Goal: Transaction & Acquisition: Obtain resource

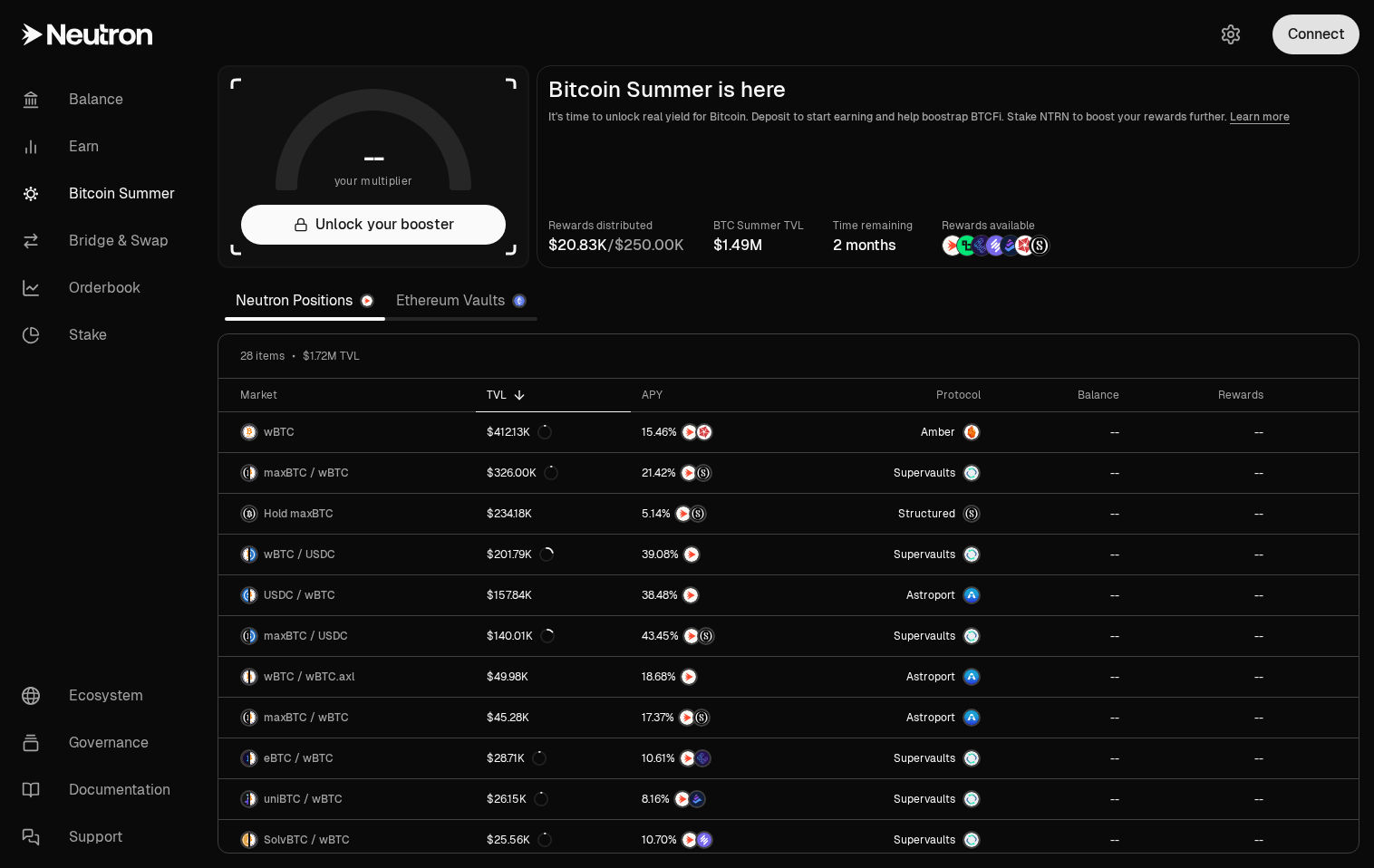
click at [1329, 36] on button "Connect" at bounding box center [1316, 35] width 87 height 40
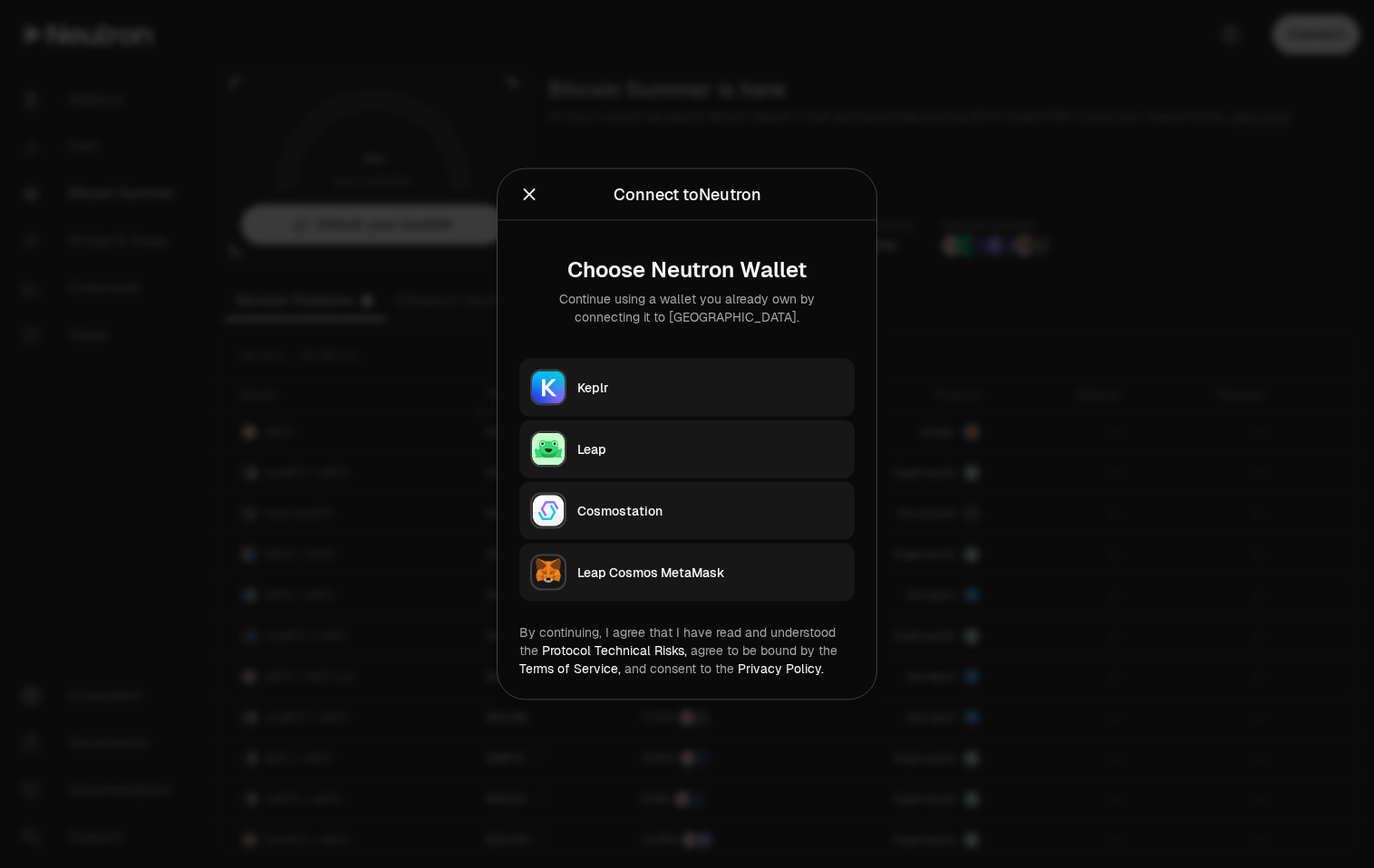
click at [623, 360] on button "Keplr" at bounding box center [687, 387] width 336 height 58
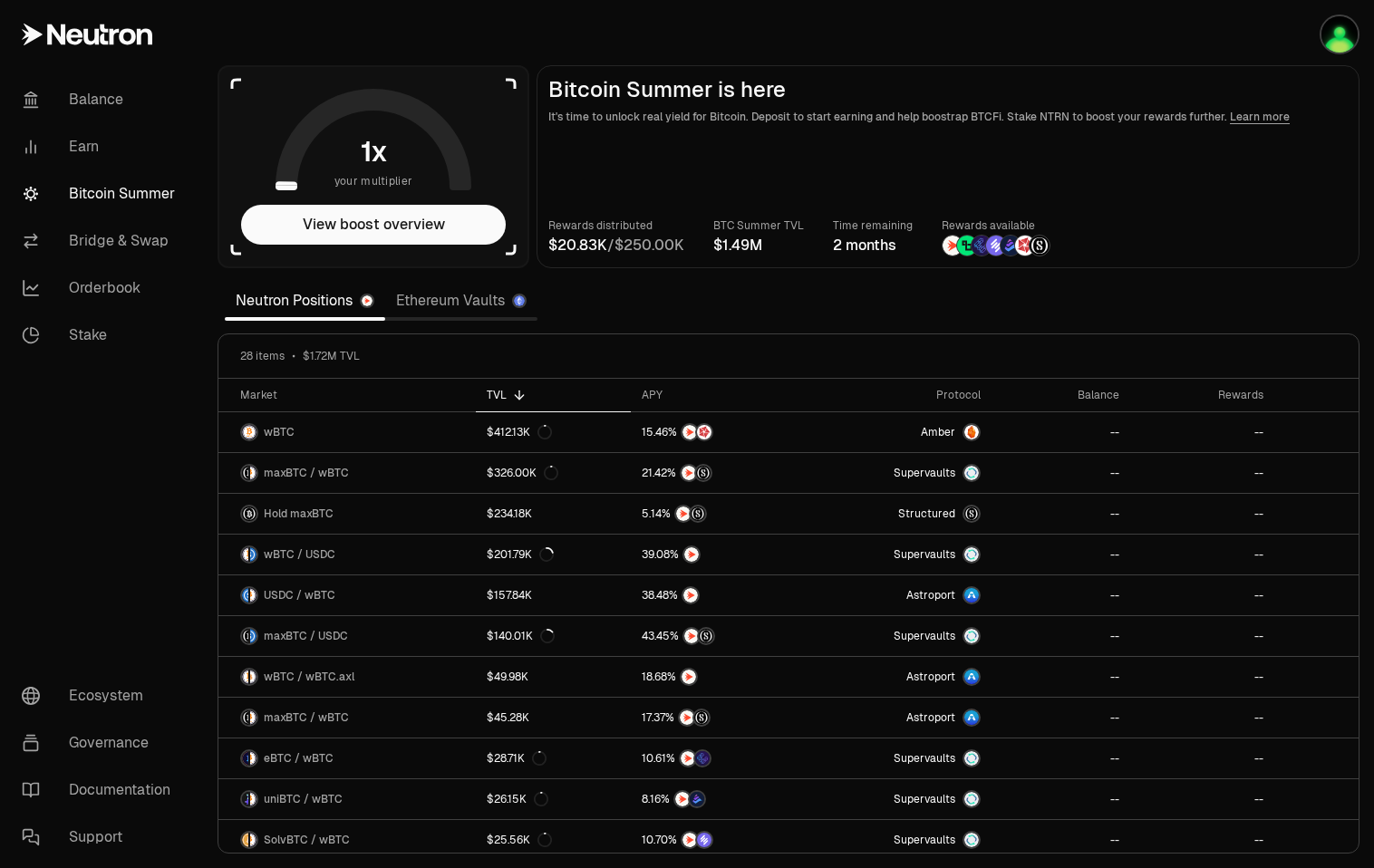
click at [472, 286] on link "Ethereum Vaults" at bounding box center [461, 301] width 152 height 36
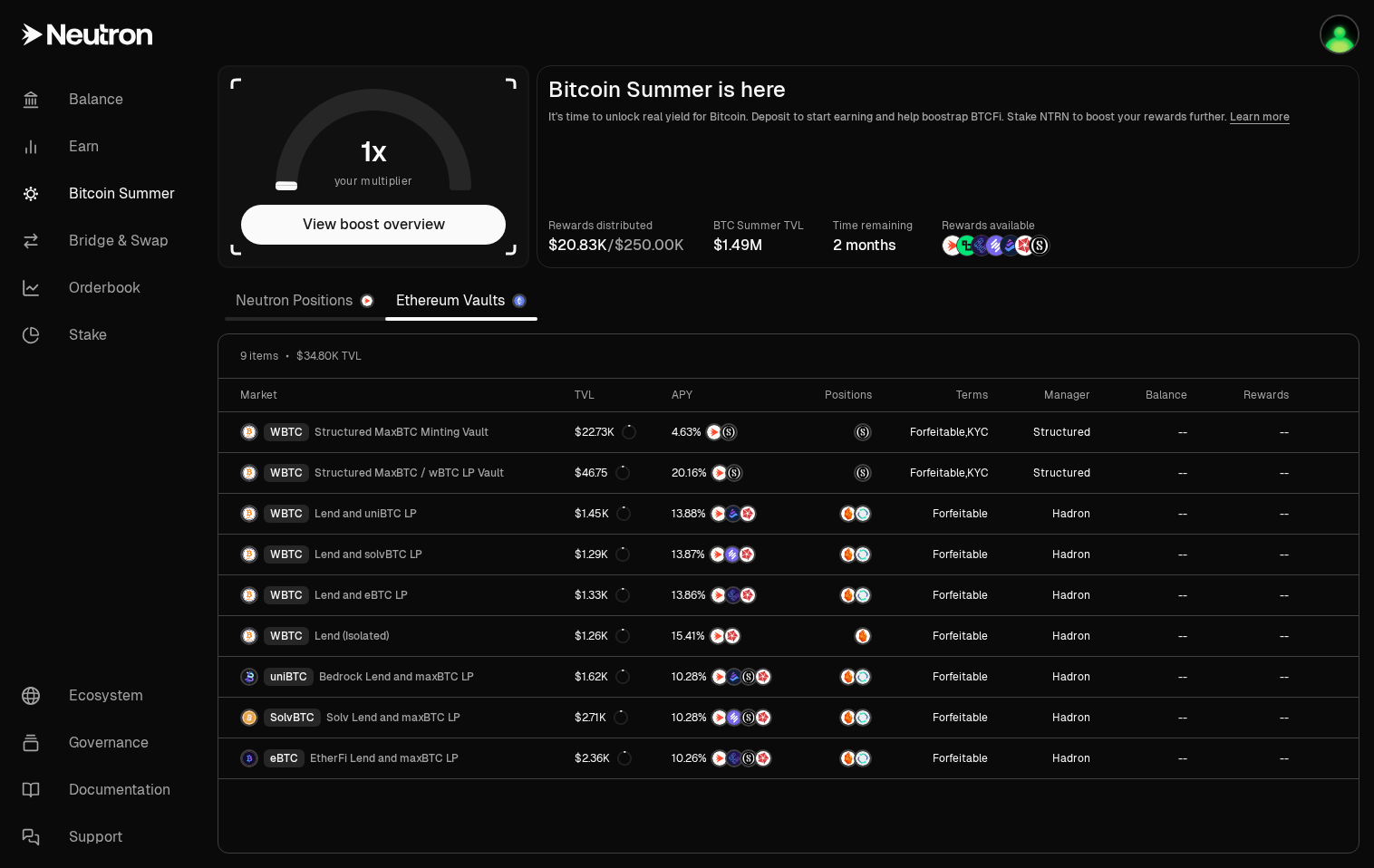
click at [288, 301] on link "Neutron Positions" at bounding box center [304, 301] width 160 height 36
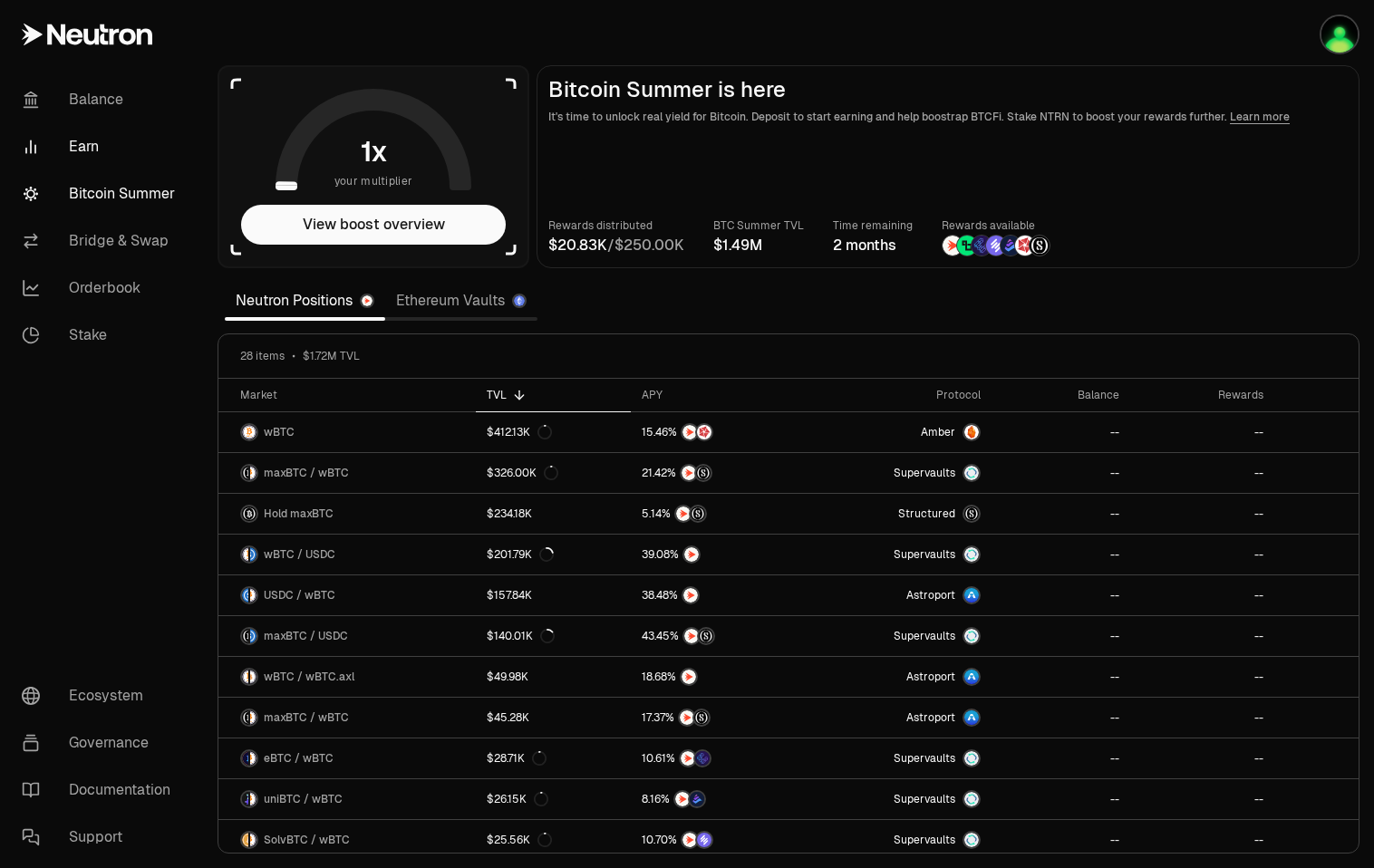
click at [109, 146] on link "Earn" at bounding box center [101, 146] width 189 height 47
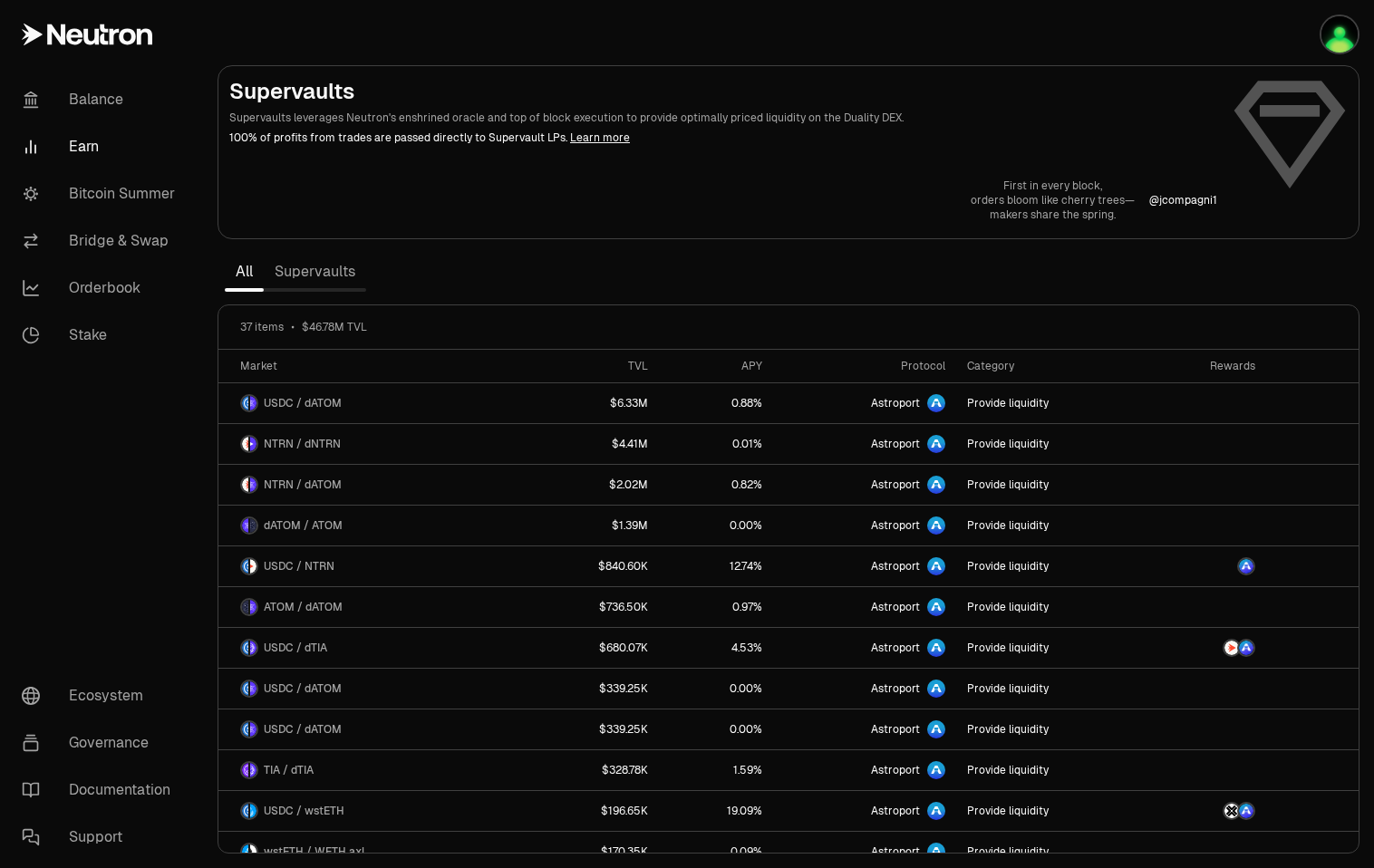
click at [287, 286] on link "Supervaults" at bounding box center [314, 271] width 102 height 36
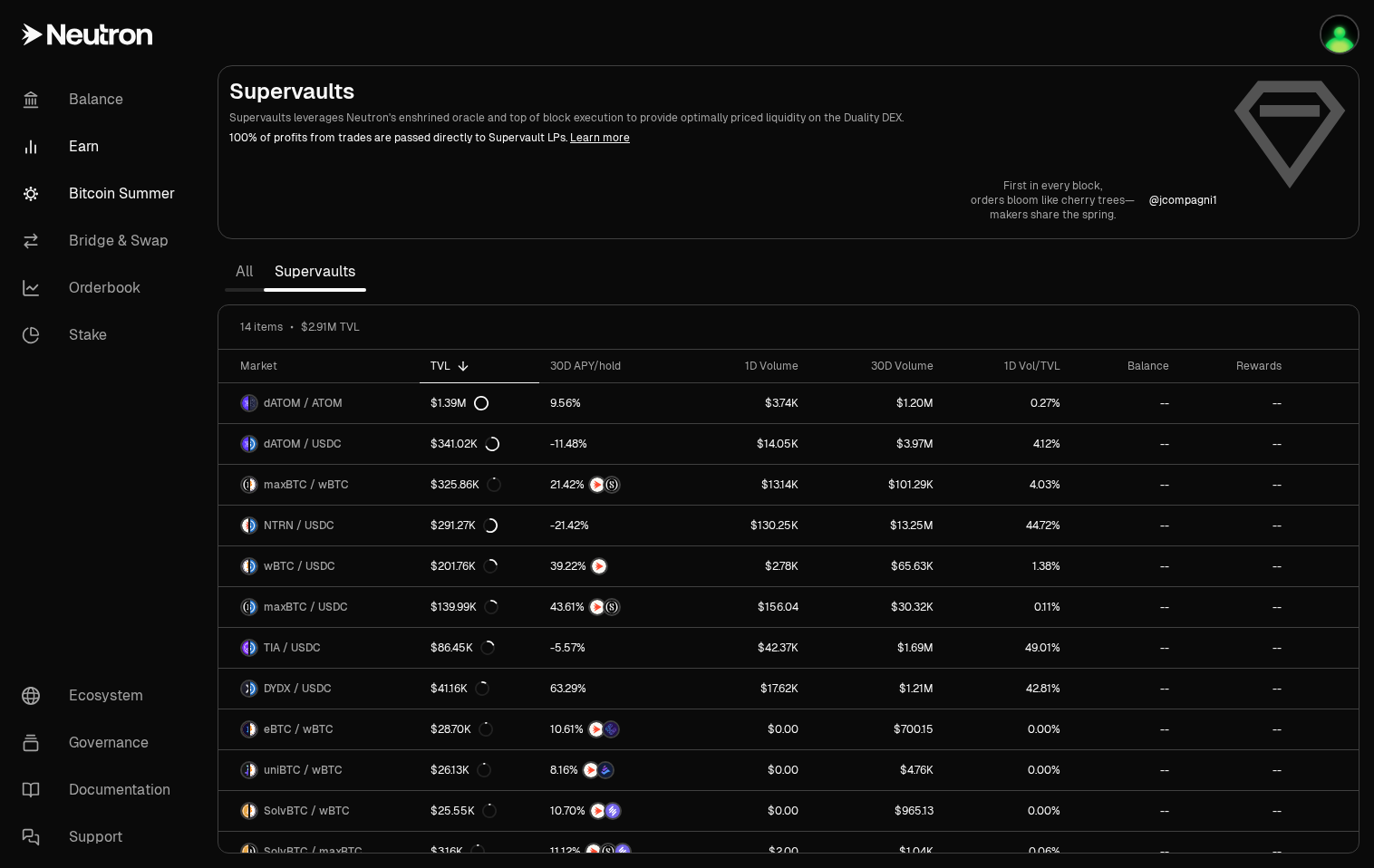
click at [119, 194] on link "Bitcoin Summer" at bounding box center [101, 194] width 189 height 47
